Goal: Information Seeking & Learning: Learn about a topic

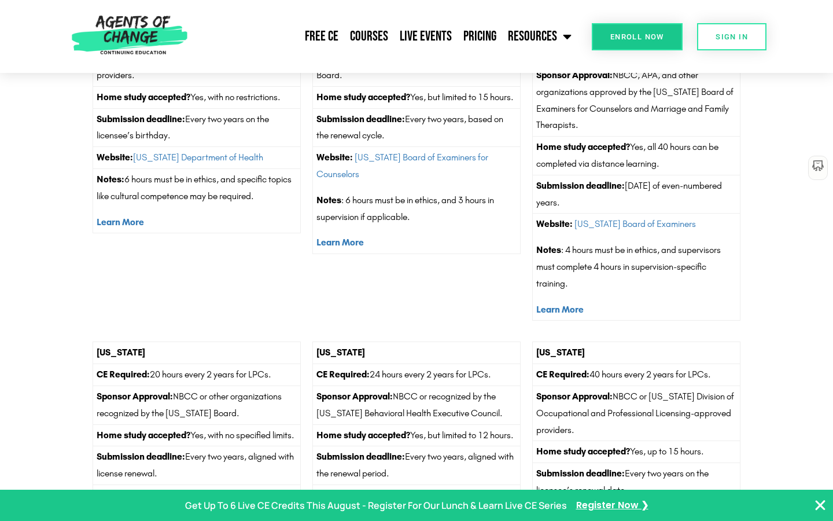
scroll to position [3802, 0]
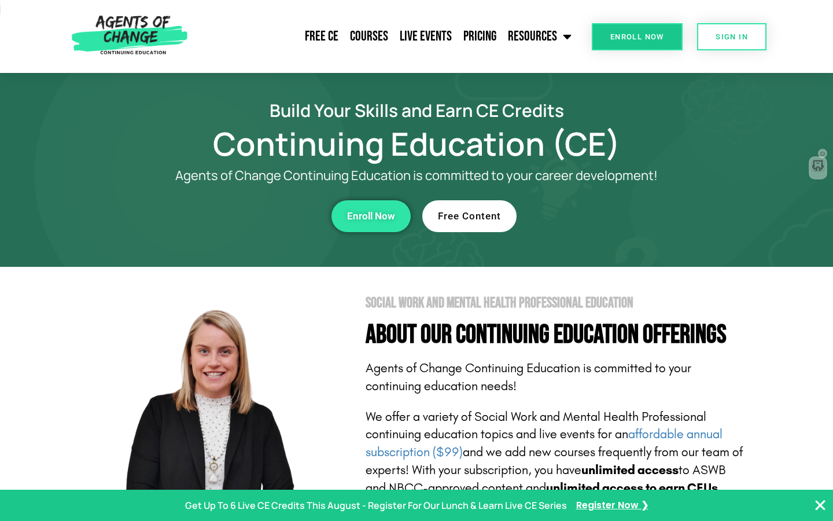
click at [819, 166] on icon "button" at bounding box center [819, 166] width 12 height 12
click at [817, 186] on icon "button" at bounding box center [818, 187] width 8 height 8
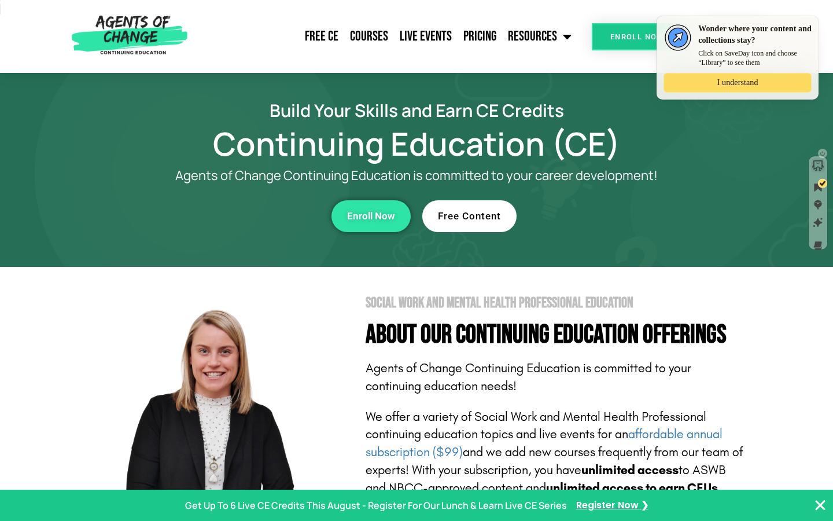
click at [822, 163] on icon "button" at bounding box center [819, 165] width 12 height 10
click at [814, 243] on icon "button" at bounding box center [819, 246] width 12 height 12
click at [354, 35] on link "Courses" at bounding box center [369, 36] width 50 height 29
